Goal: Contribute content

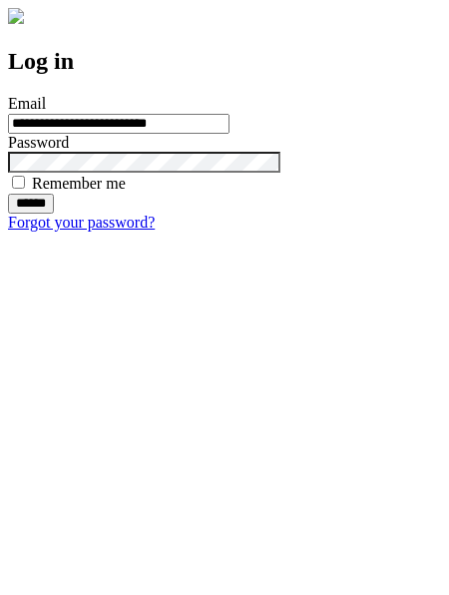
type input "**********"
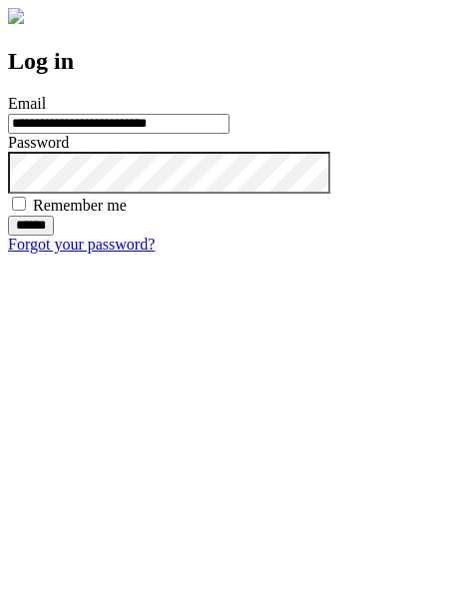
click at [54, 236] on input "******" at bounding box center [31, 226] width 46 height 20
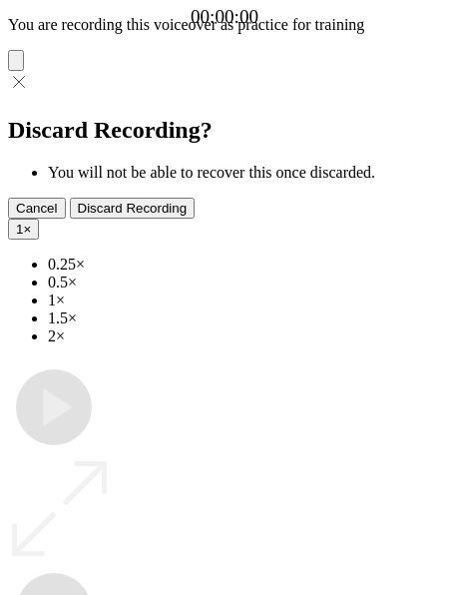
type input "**********"
